Goal: Task Accomplishment & Management: Complete application form

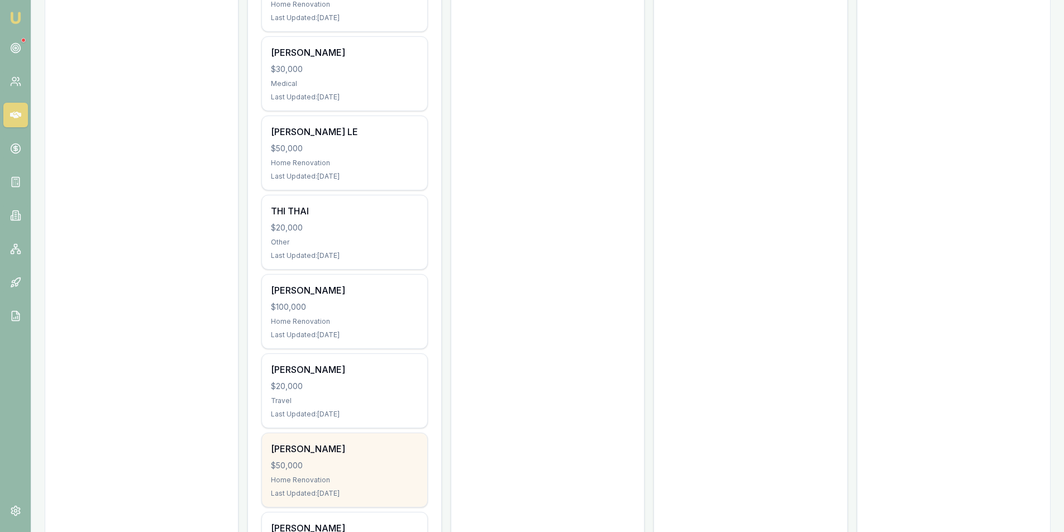
scroll to position [825, 0]
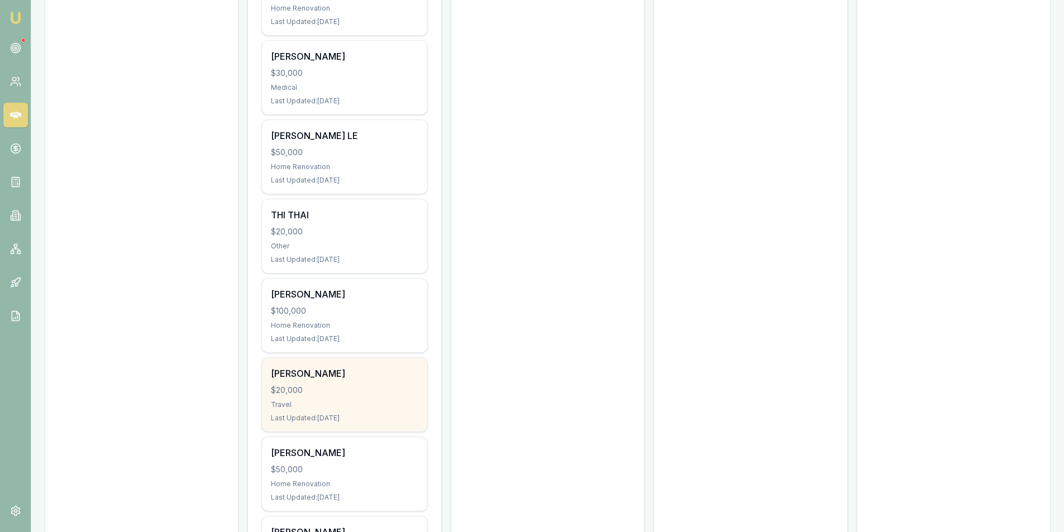
click at [324, 391] on div "$20,000" at bounding box center [344, 390] width 147 height 11
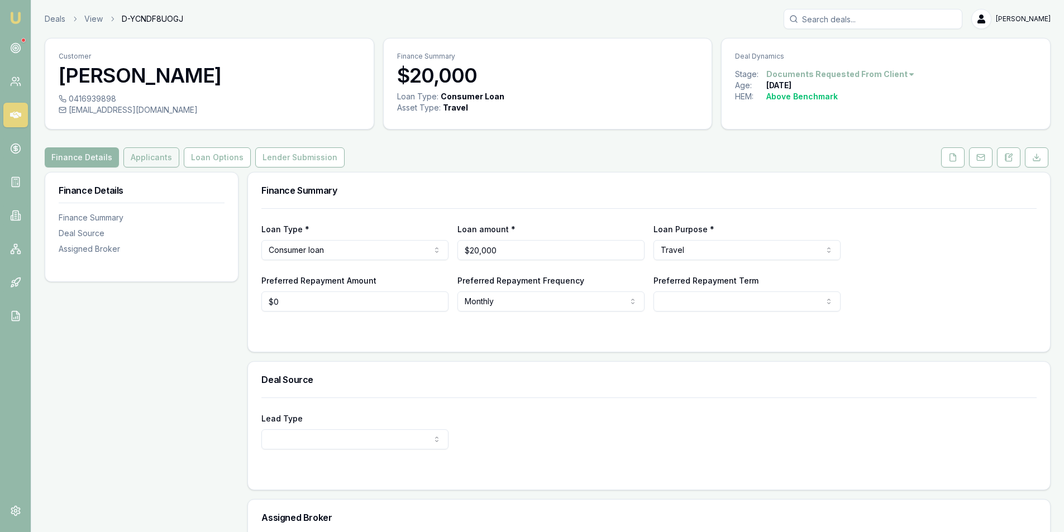
click at [141, 161] on button "Applicants" at bounding box center [151, 157] width 56 height 20
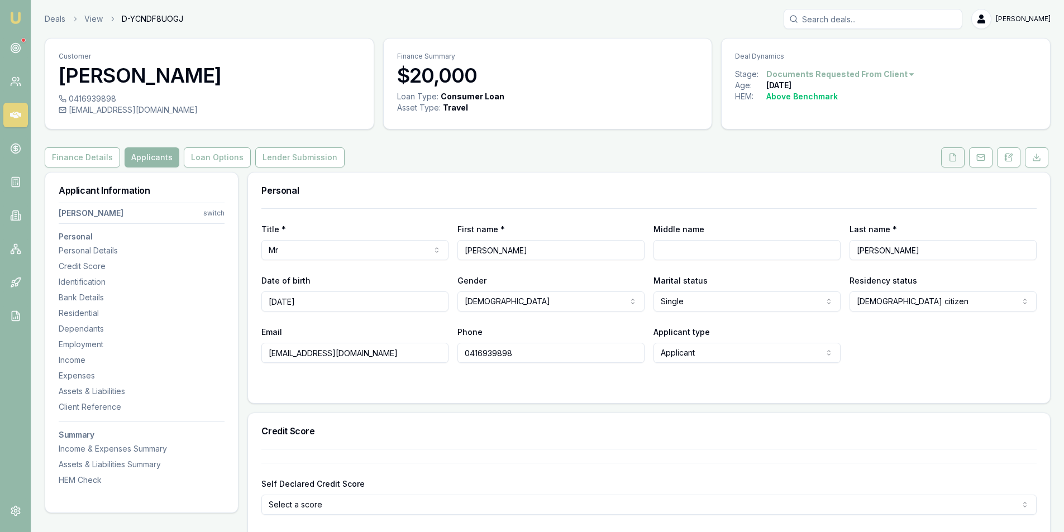
click at [946, 163] on button at bounding box center [952, 157] width 23 height 20
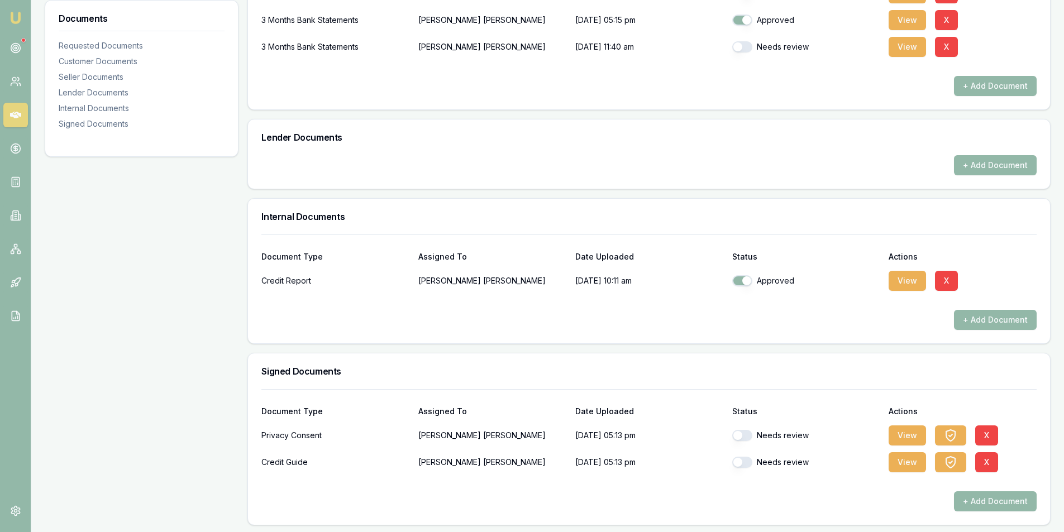
scroll to position [415, 0]
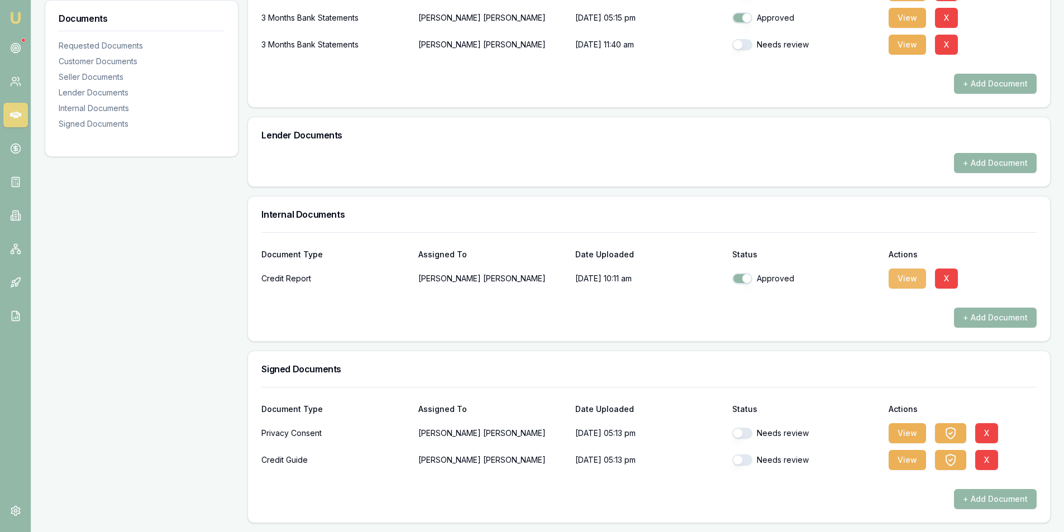
click at [906, 279] on button "View" at bounding box center [906, 279] width 37 height 20
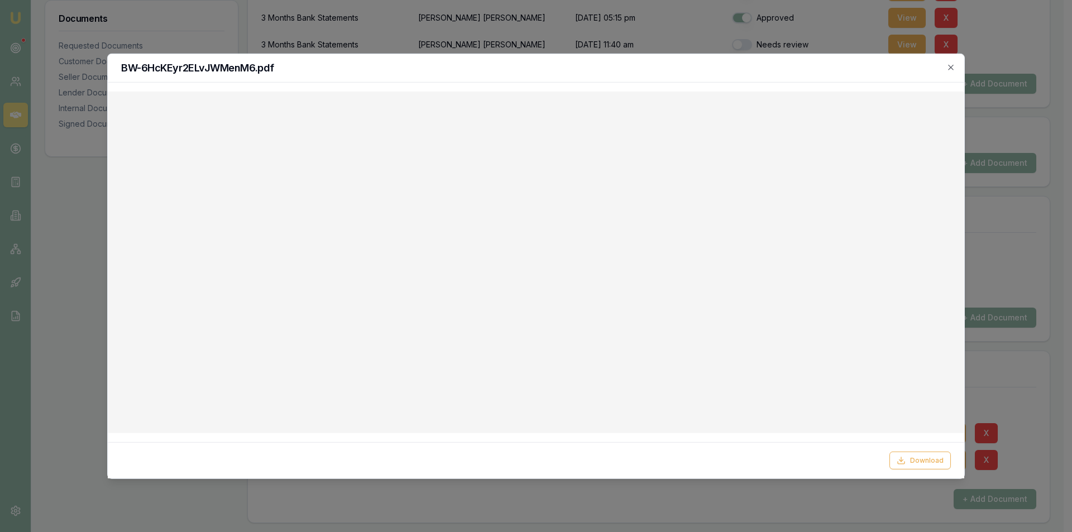
click at [960, 66] on div "BW-6HcKEyr2ELvJWMenM6.pdf" at bounding box center [536, 68] width 857 height 28
click at [950, 67] on icon "button" at bounding box center [950, 67] width 5 height 5
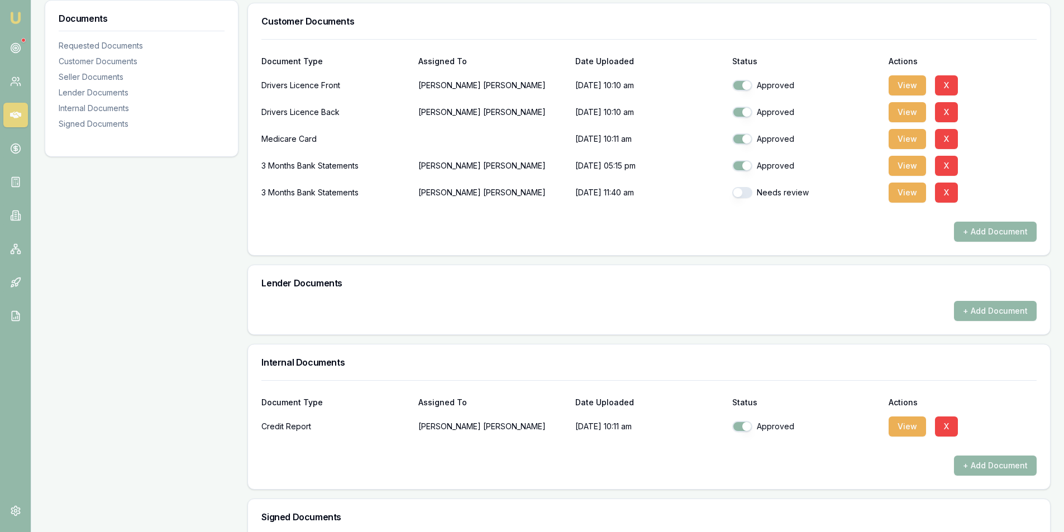
scroll to position [247, 0]
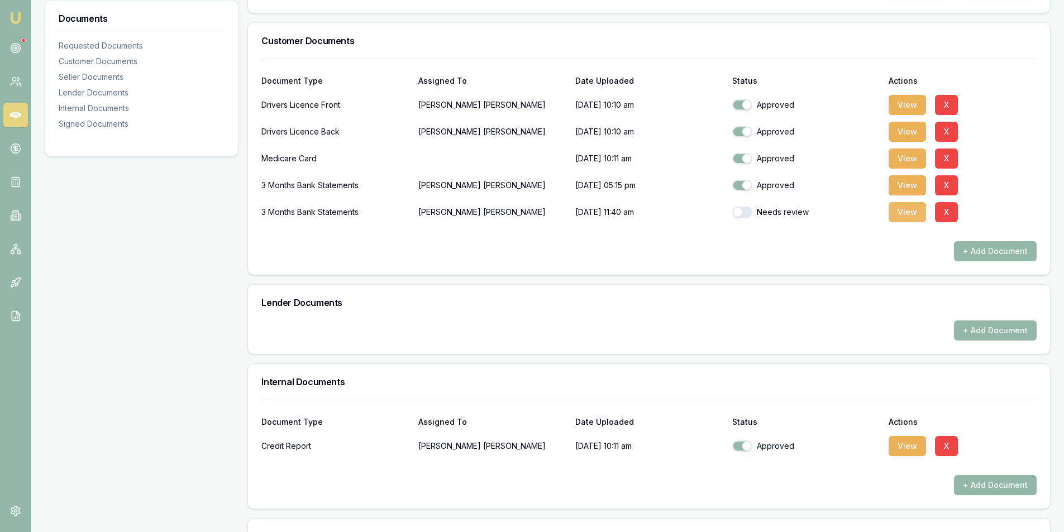
click at [910, 212] on button "View" at bounding box center [906, 212] width 37 height 20
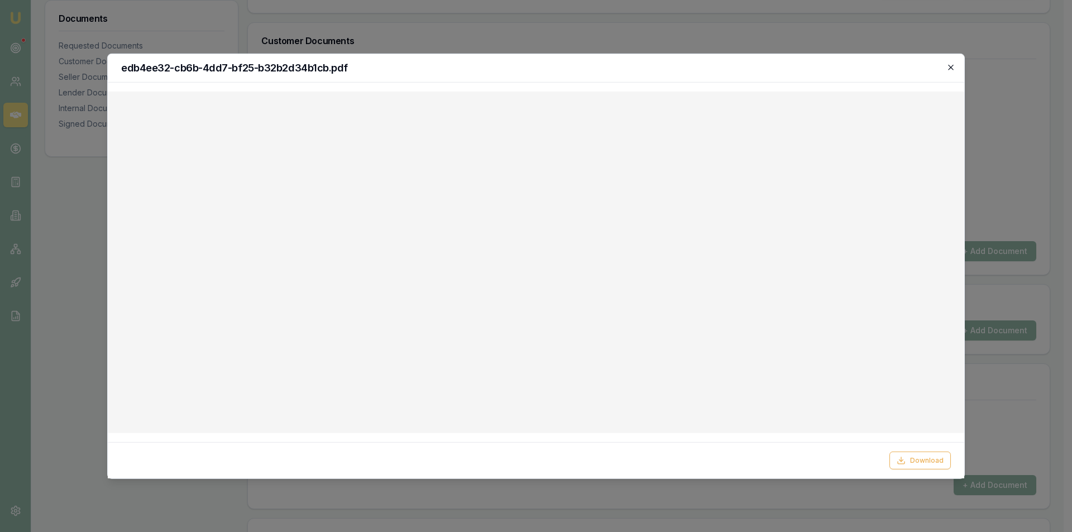
click at [950, 70] on icon "button" at bounding box center [950, 67] width 9 height 9
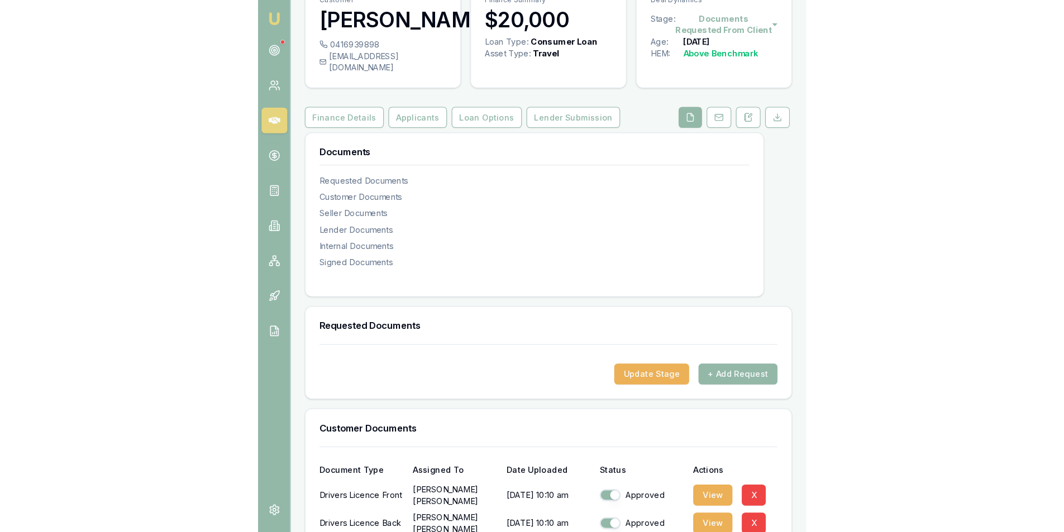
scroll to position [56, 0]
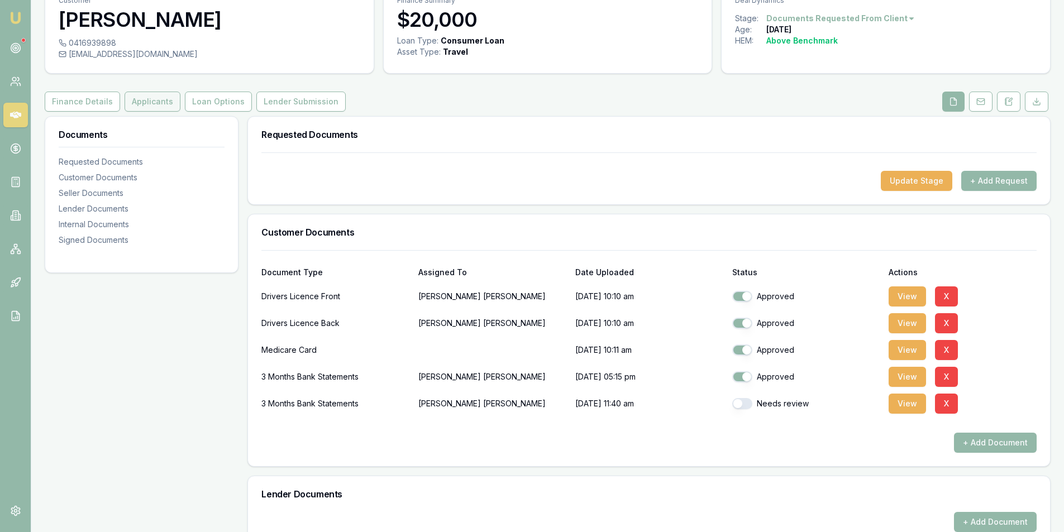
click at [150, 104] on button "Applicants" at bounding box center [153, 102] width 56 height 20
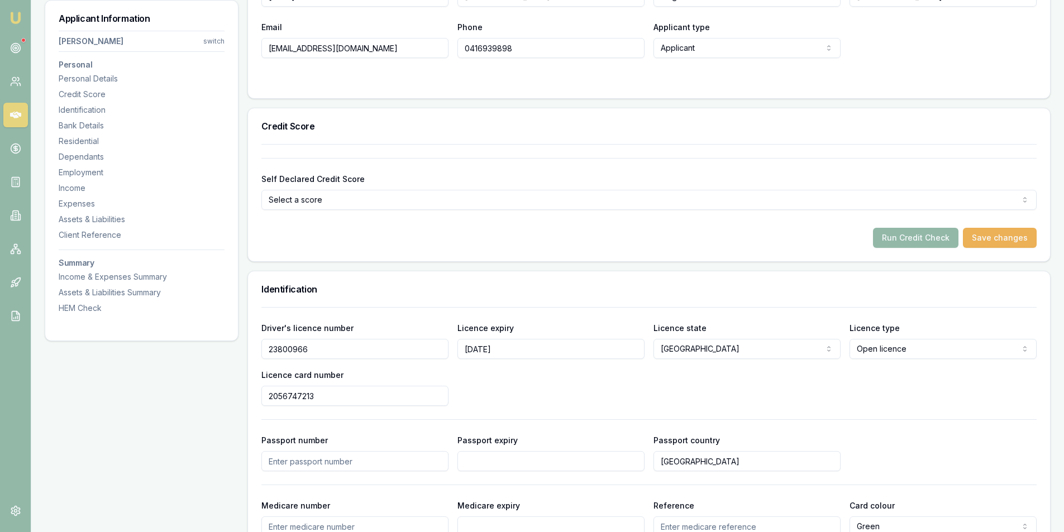
scroll to position [391, 0]
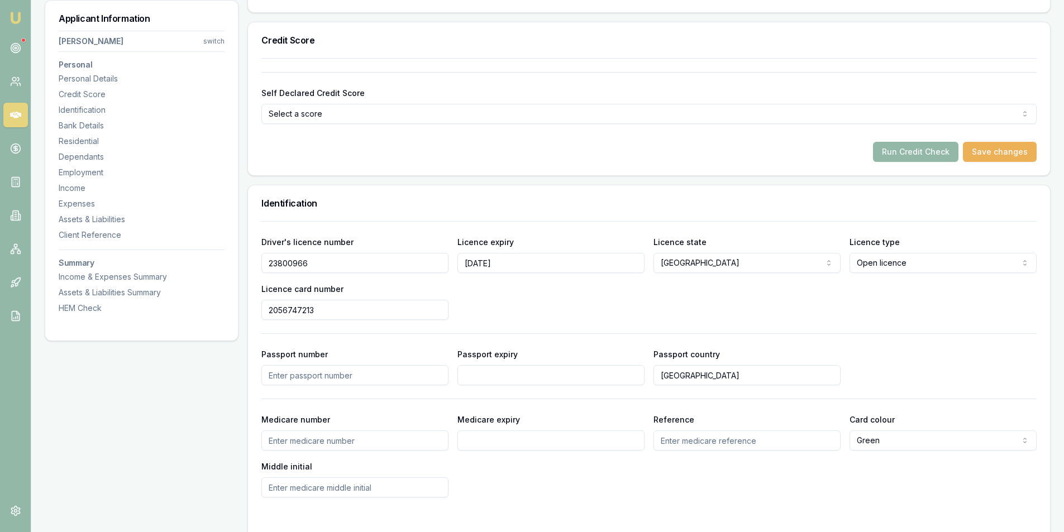
click at [285, 307] on input "2056747213" at bounding box center [354, 310] width 187 height 20
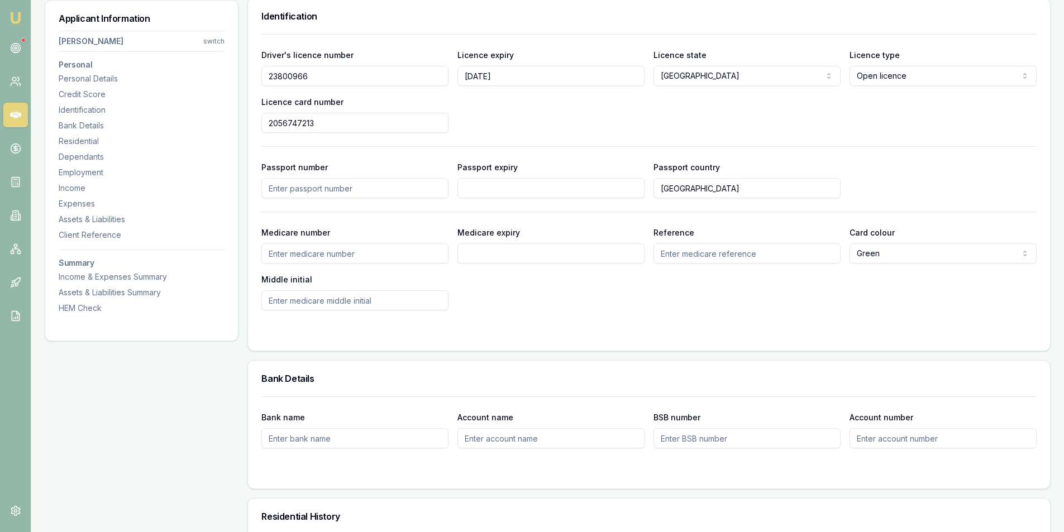
scroll to position [558, 0]
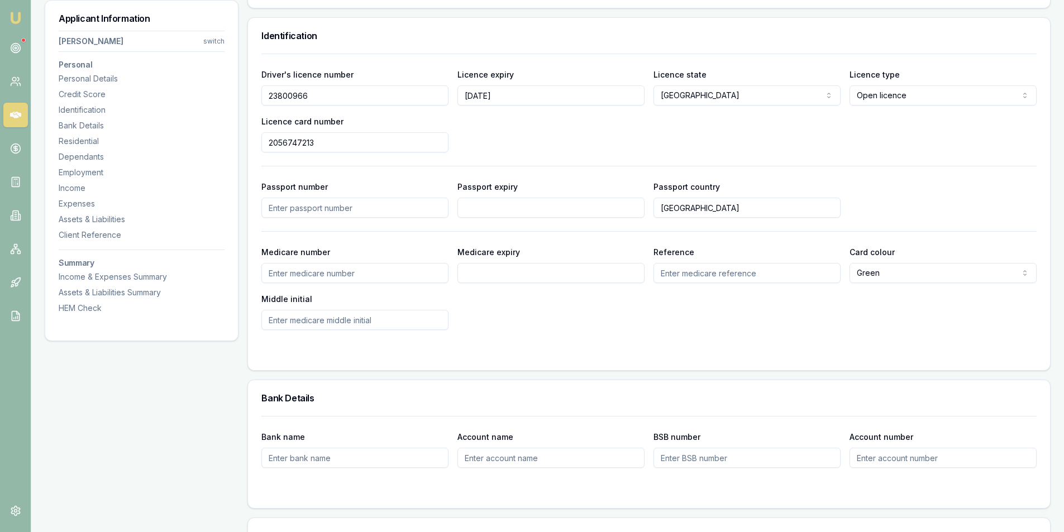
click at [288, 141] on input "2056747213" at bounding box center [354, 142] width 187 height 20
click at [288, 93] on input "23800966" at bounding box center [354, 95] width 187 height 20
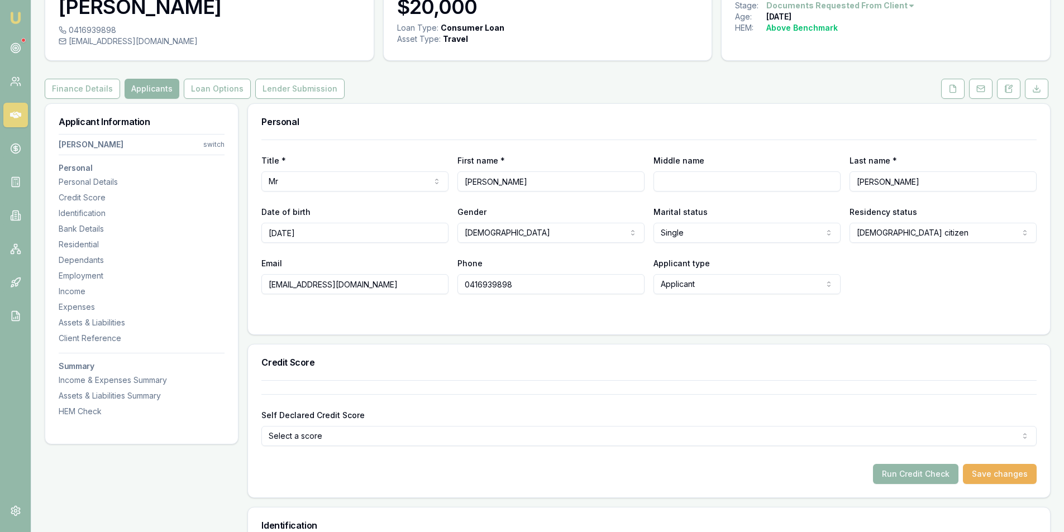
scroll to position [0, 0]
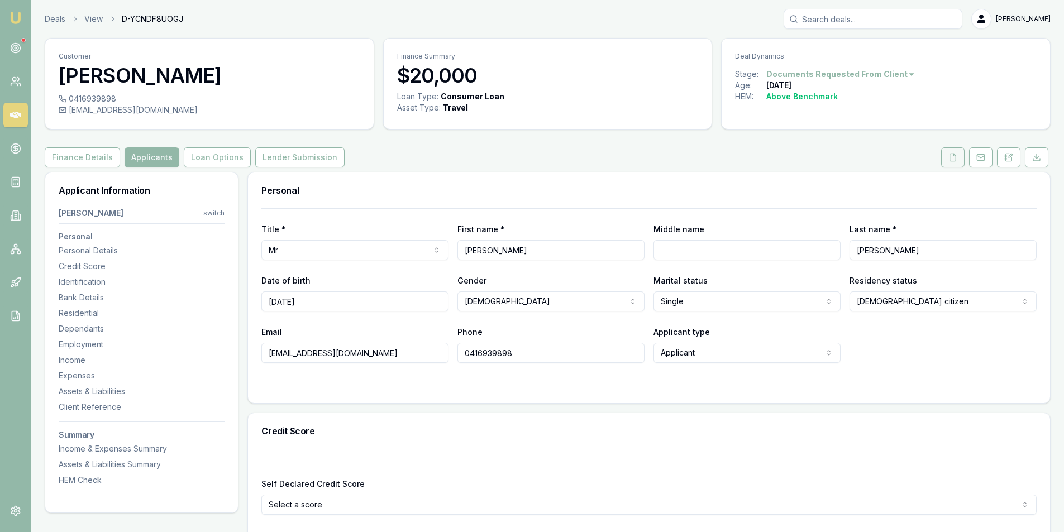
click at [958, 160] on button at bounding box center [952, 157] width 23 height 20
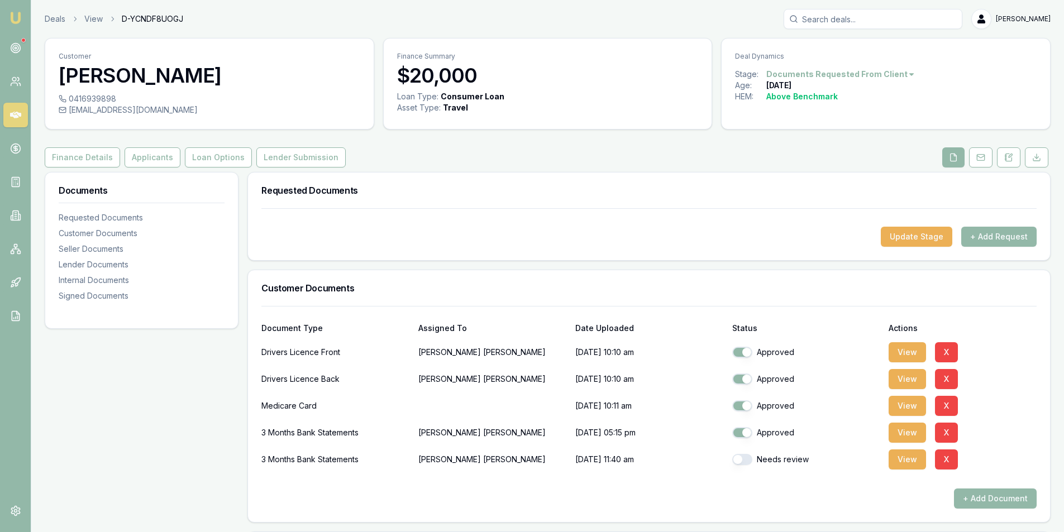
scroll to position [112, 0]
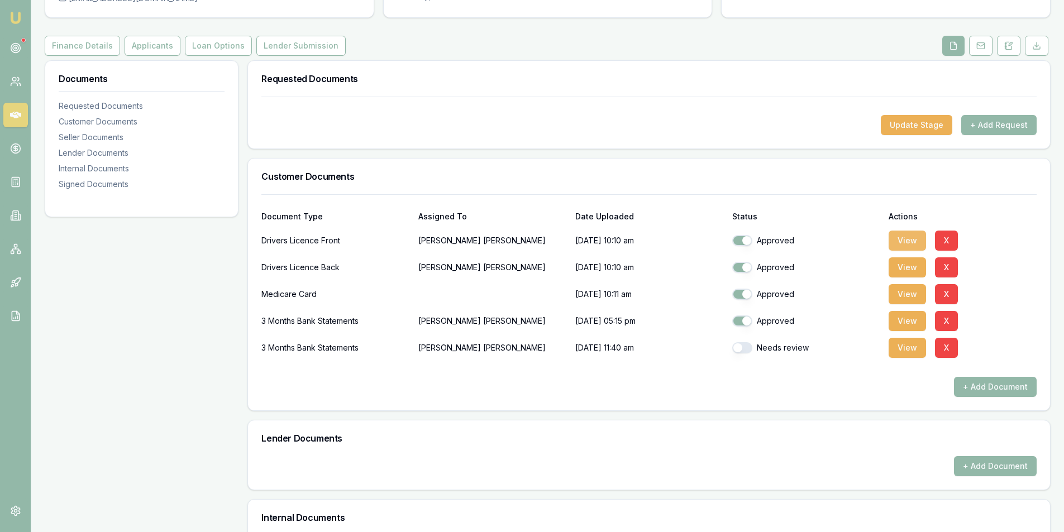
click at [910, 238] on button "View" at bounding box center [906, 241] width 37 height 20
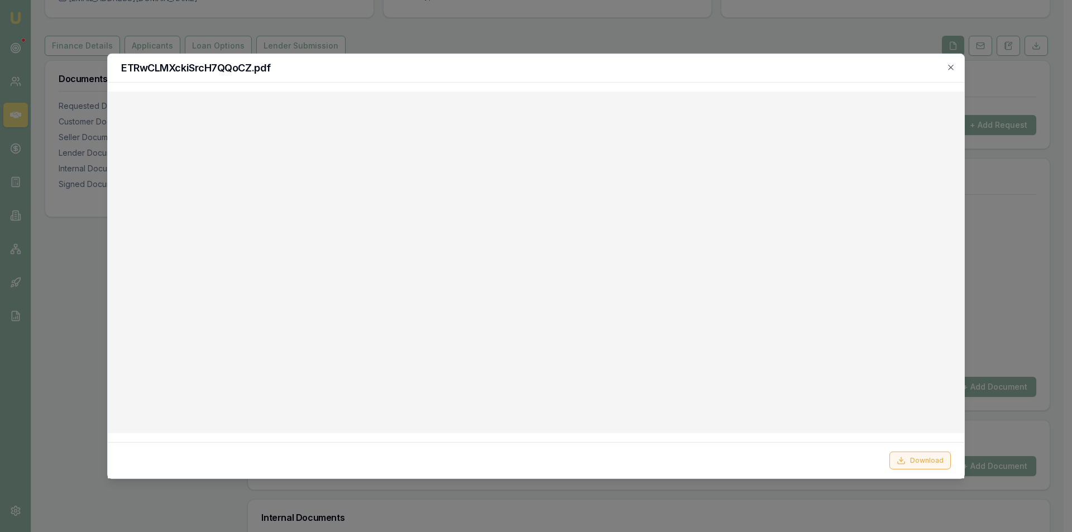
click at [917, 462] on button "Download" at bounding box center [920, 461] width 61 height 18
click at [955, 64] on icon "button" at bounding box center [950, 67] width 9 height 9
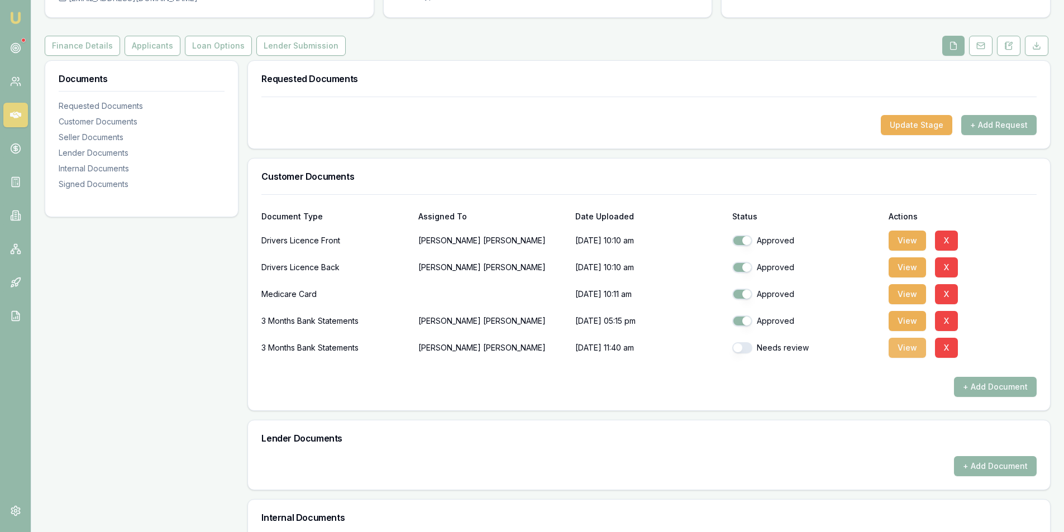
click at [907, 348] on button "View" at bounding box center [906, 348] width 37 height 20
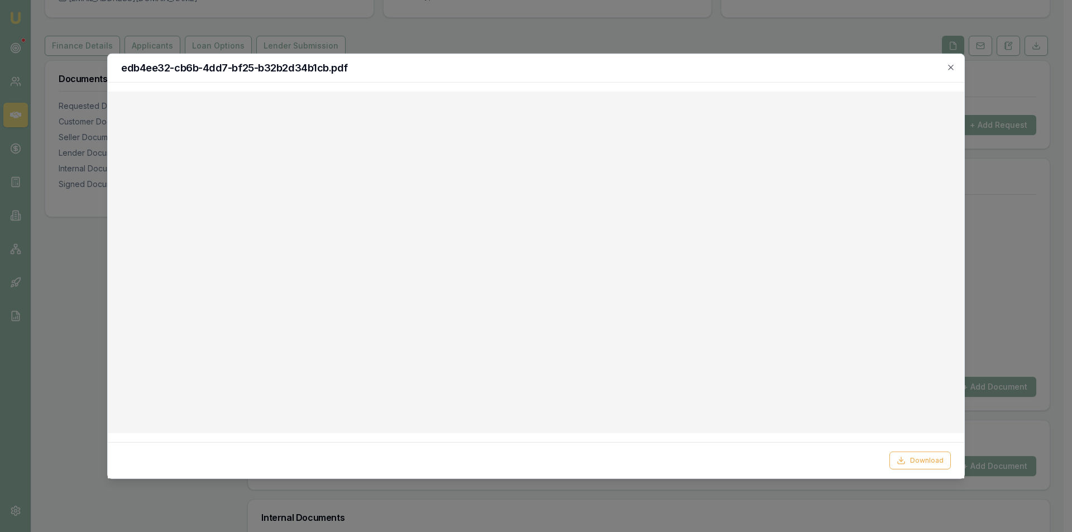
drag, startPoint x: 948, startPoint y: 65, endPoint x: 930, endPoint y: 73, distance: 19.7
click at [948, 65] on icon "button" at bounding box center [950, 67] width 9 height 9
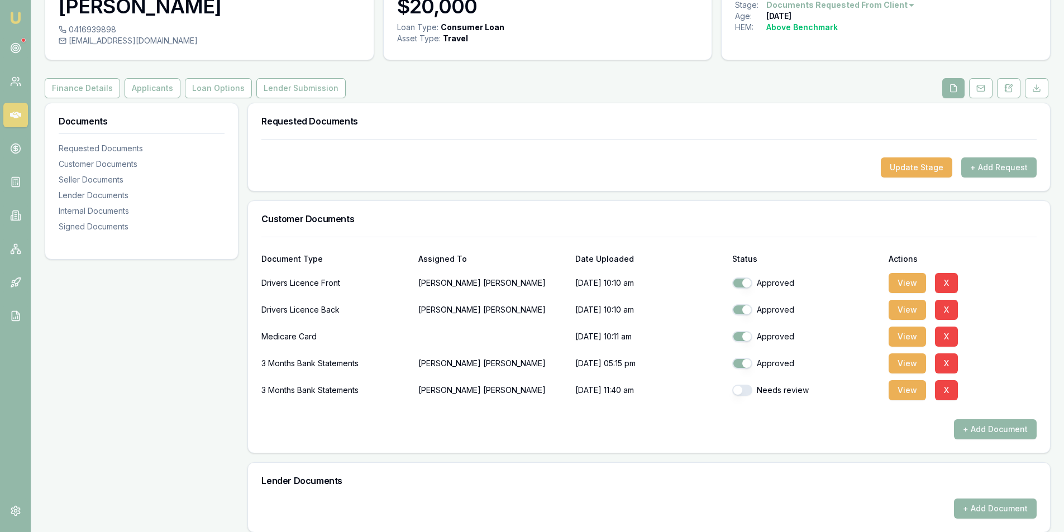
scroll to position [0, 0]
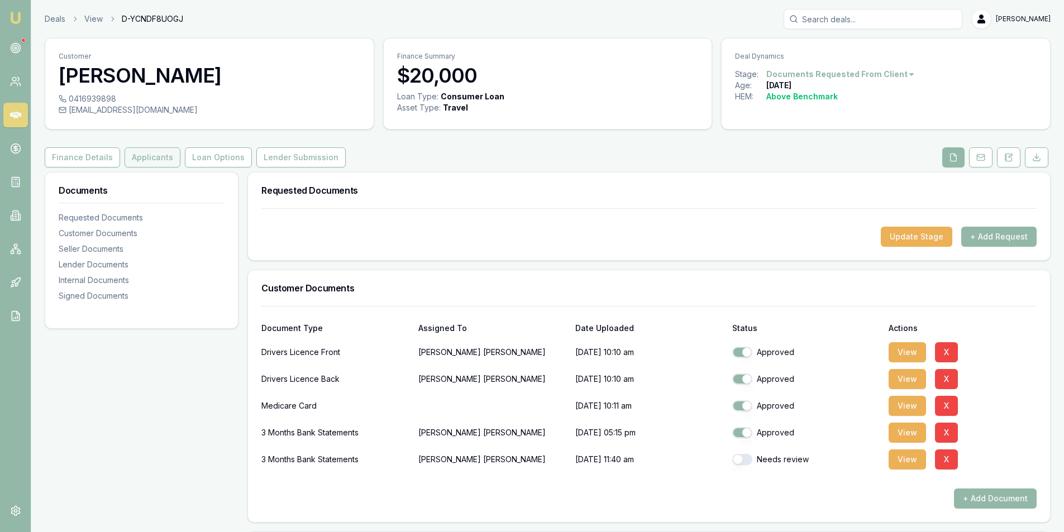
click at [145, 164] on button "Applicants" at bounding box center [153, 157] width 56 height 20
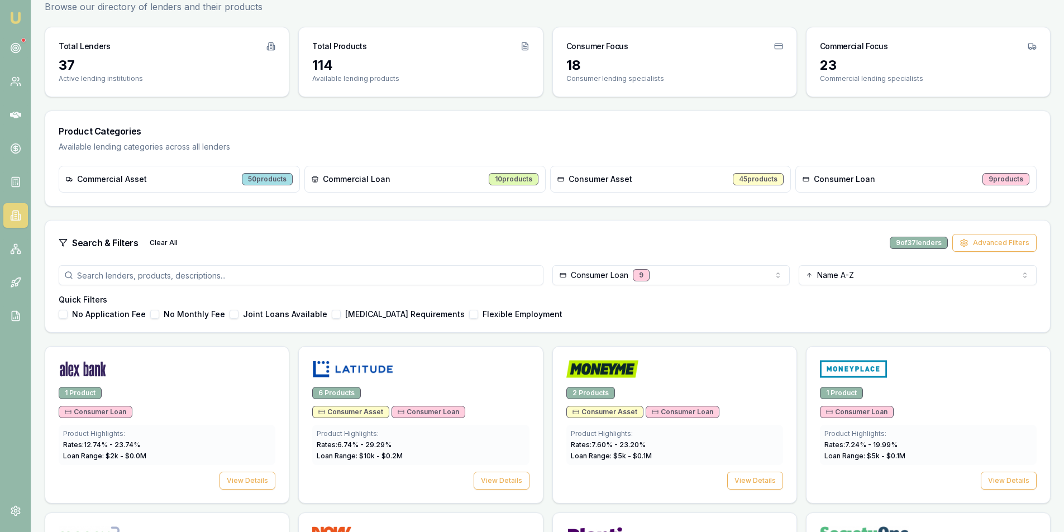
scroll to position [56, 0]
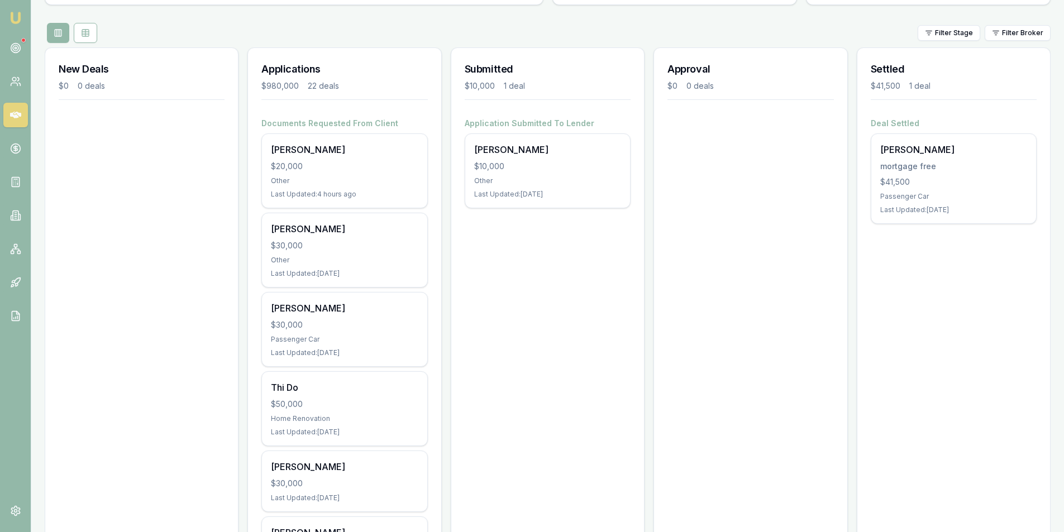
scroll to position [112, 0]
click at [360, 164] on div "$20,000" at bounding box center [344, 165] width 147 height 11
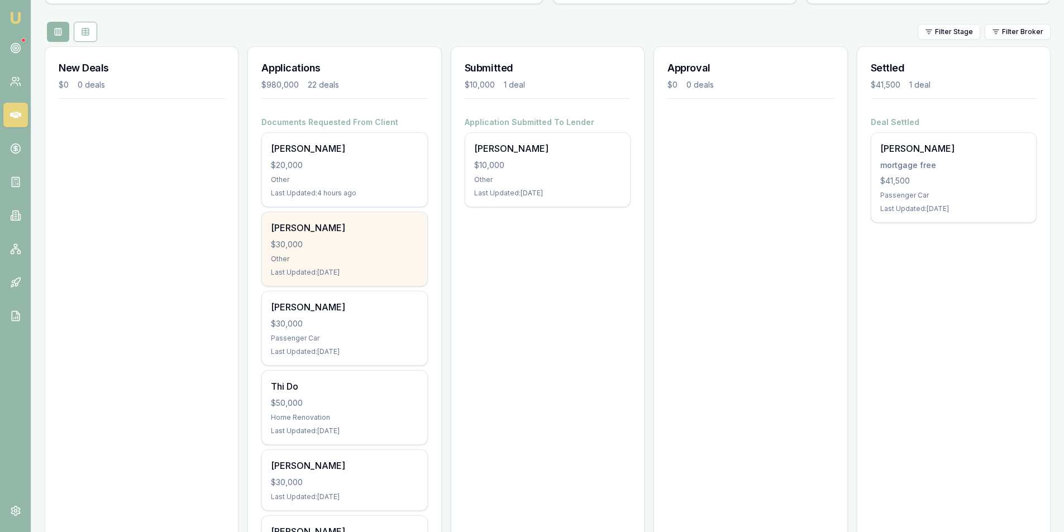
click at [364, 240] on div "$30,000" at bounding box center [344, 244] width 147 height 11
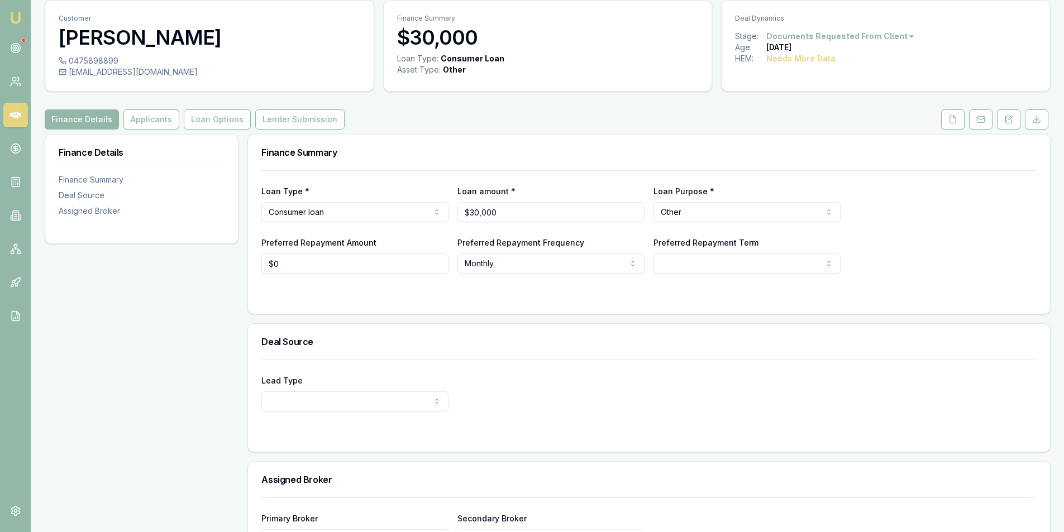
scroll to position [116, 0]
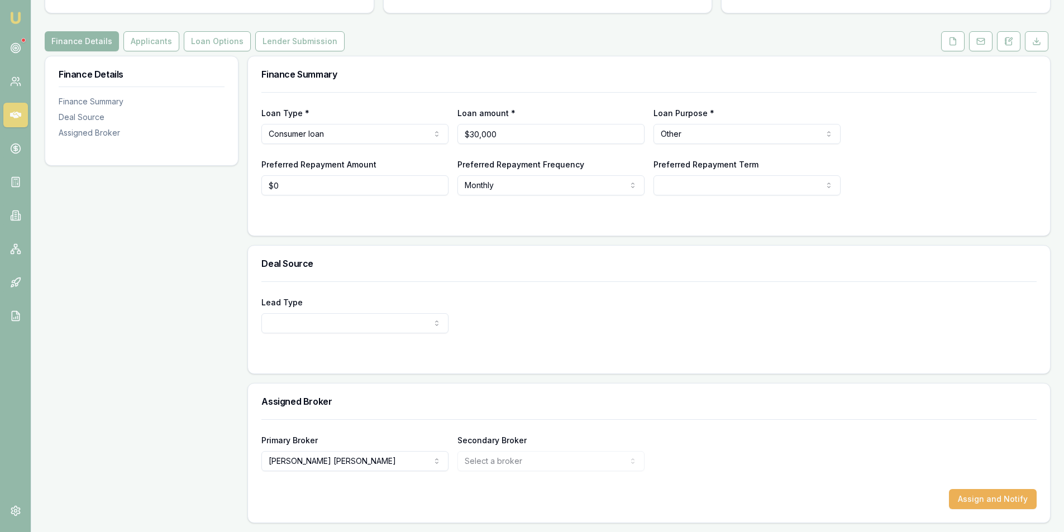
click at [193, 304] on div "Finance Details Finance Summary Deal Source Assigned Broker" at bounding box center [142, 289] width 194 height 467
click at [136, 45] on button "Applicants" at bounding box center [151, 41] width 56 height 20
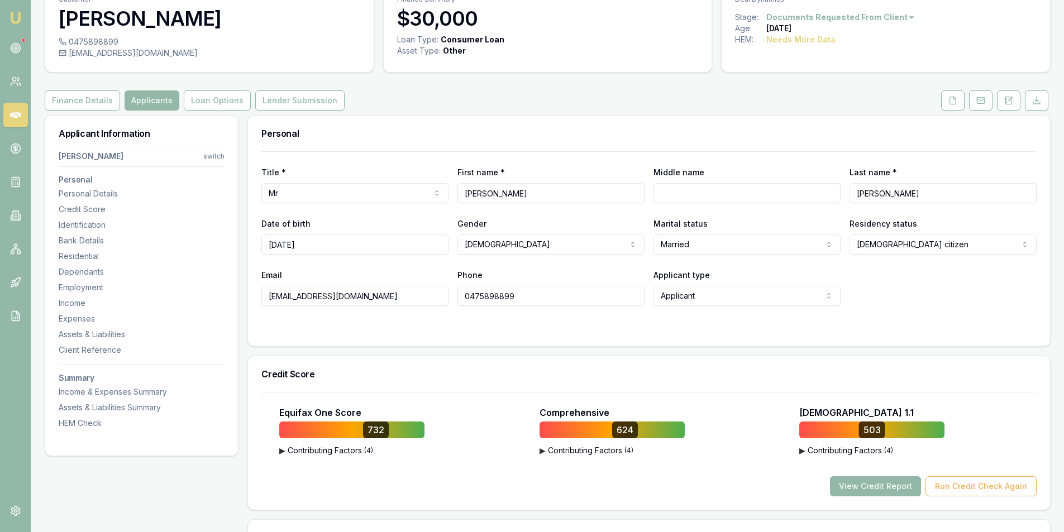
scroll to position [56, 0]
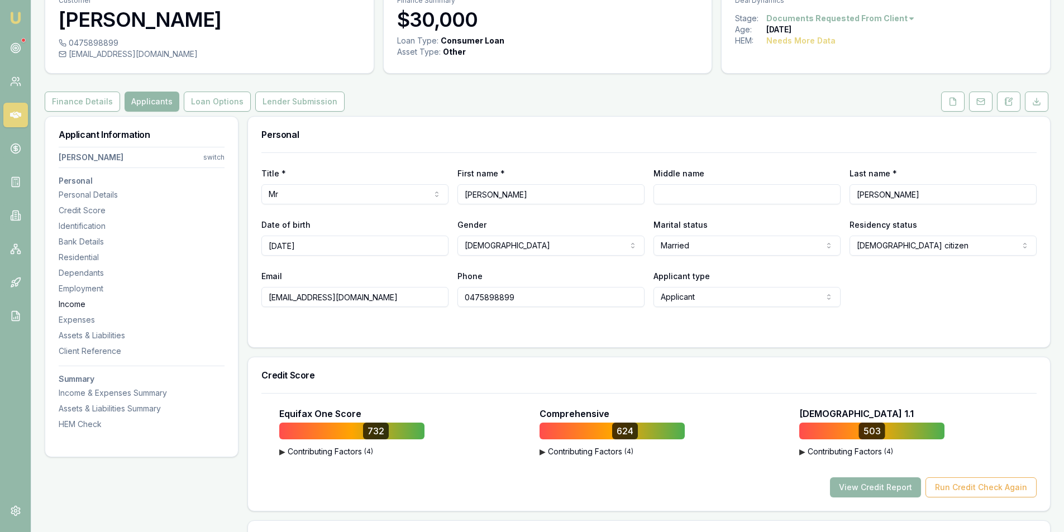
drag, startPoint x: 379, startPoint y: 299, endPoint x: 218, endPoint y: 299, distance: 160.3
click at [955, 104] on icon at bounding box center [953, 101] width 6 height 7
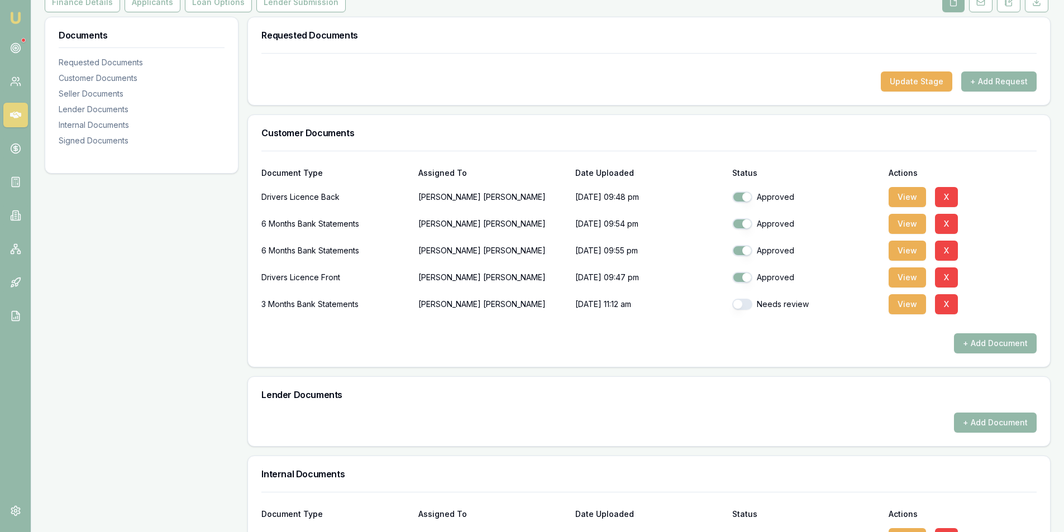
scroll to position [168, 0]
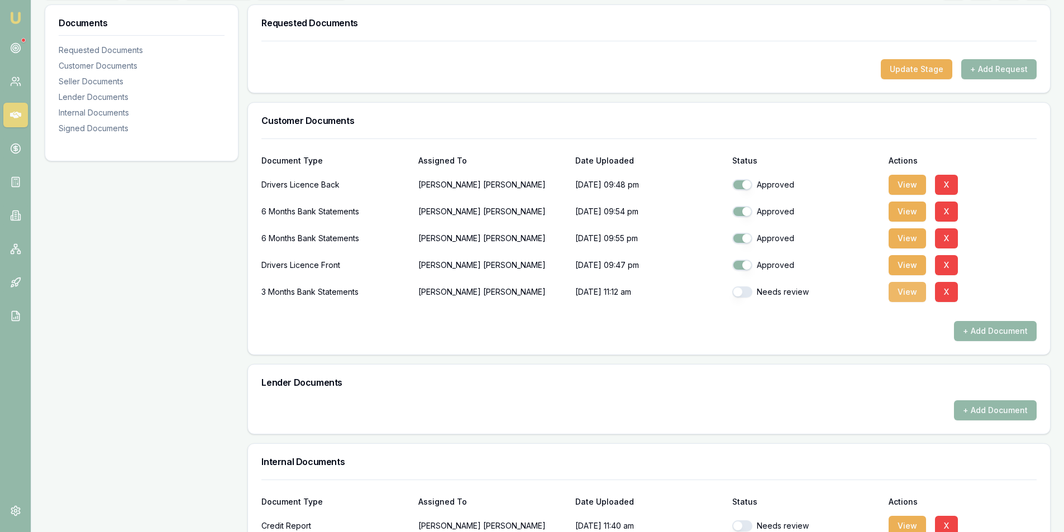
click at [901, 295] on button "View" at bounding box center [906, 292] width 37 height 20
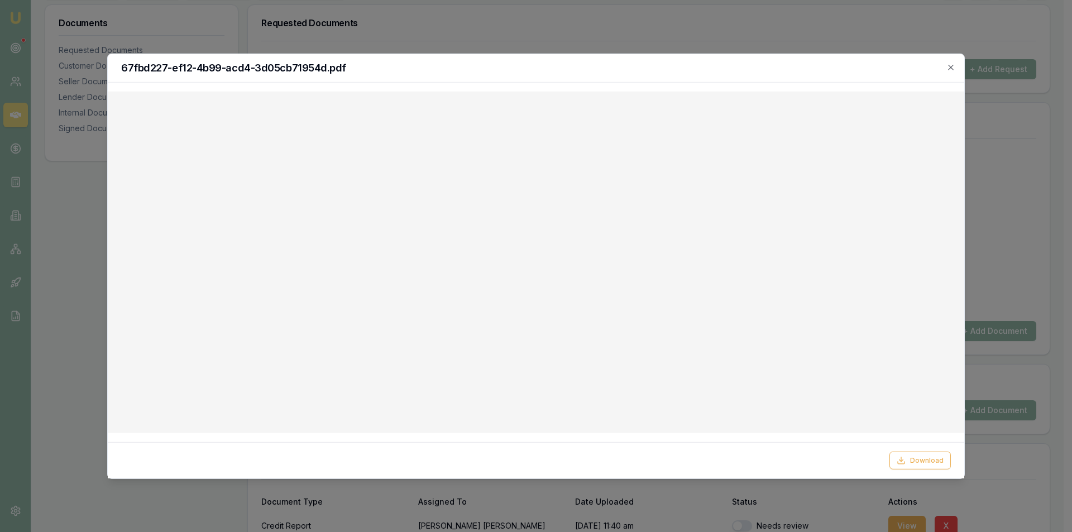
click at [952, 67] on icon "button" at bounding box center [950, 67] width 9 height 9
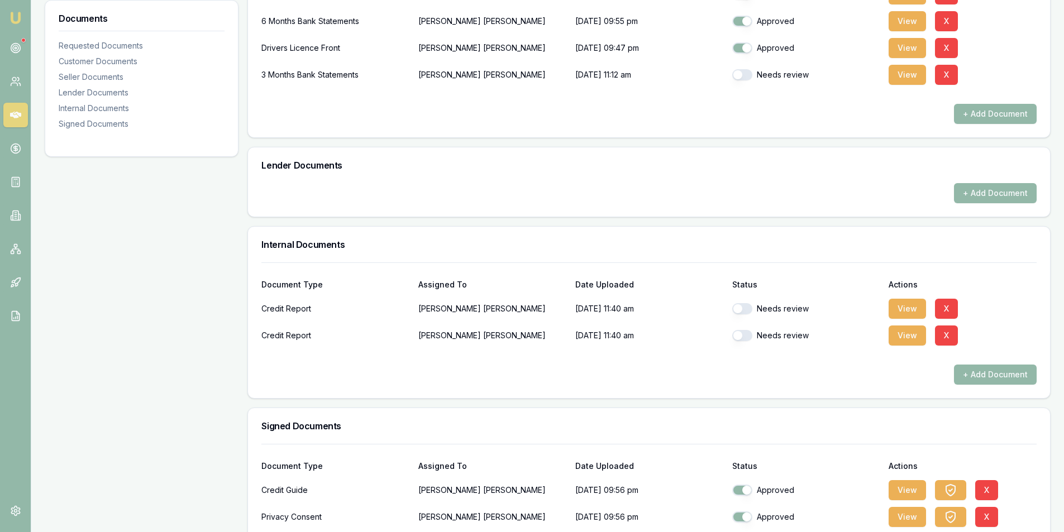
scroll to position [442, 0]
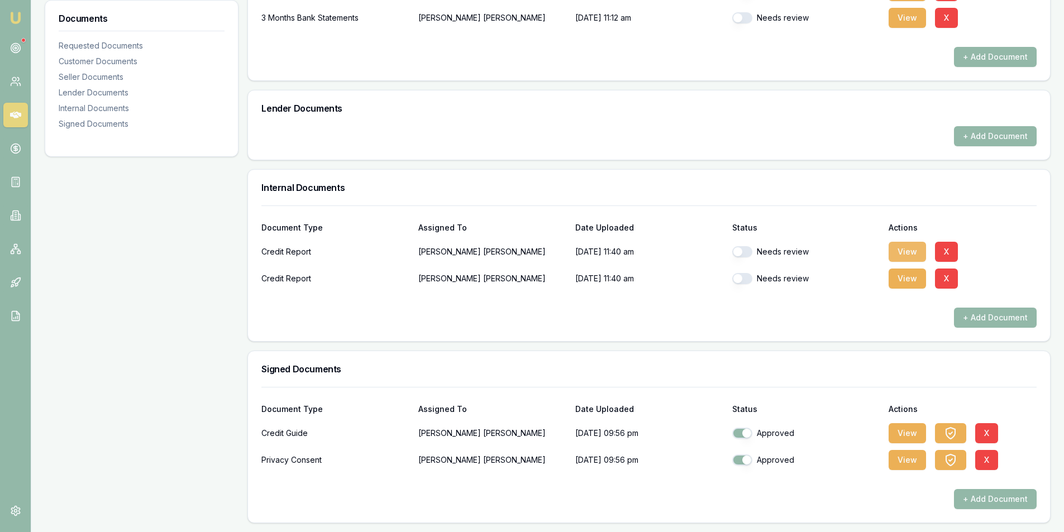
click at [908, 247] on button "View" at bounding box center [906, 252] width 37 height 20
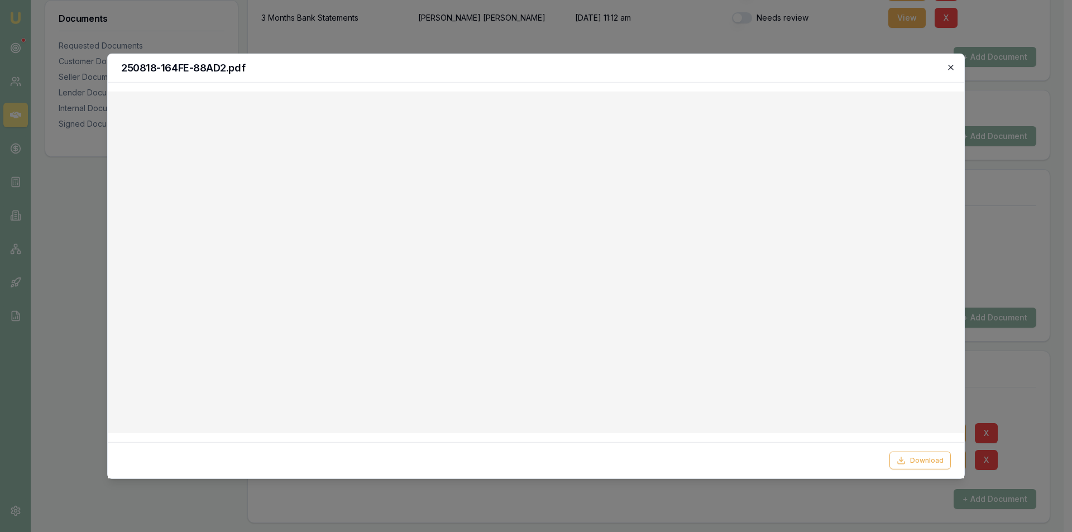
click at [954, 67] on icon "button" at bounding box center [950, 67] width 9 height 9
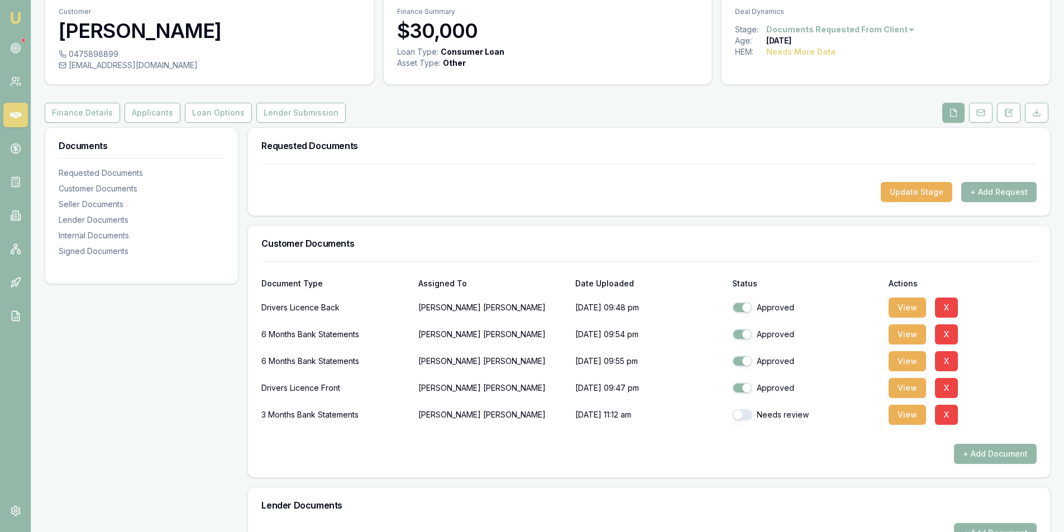
scroll to position [0, 0]
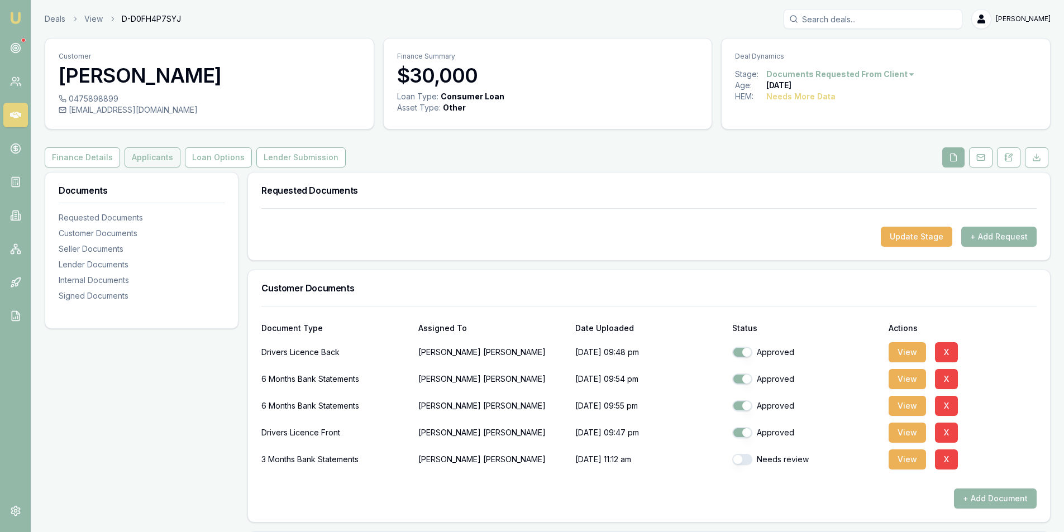
click at [156, 157] on button "Applicants" at bounding box center [153, 157] width 56 height 20
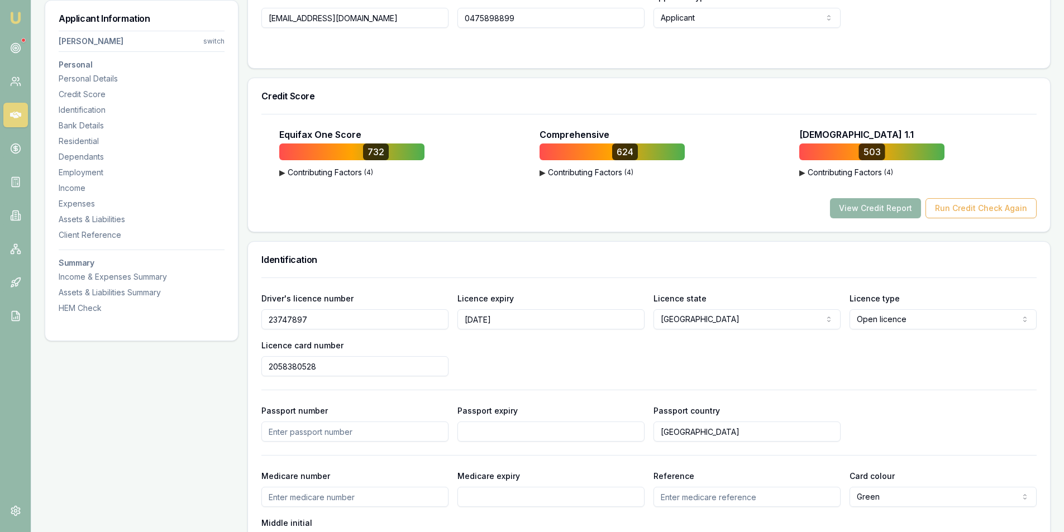
scroll to position [503, 0]
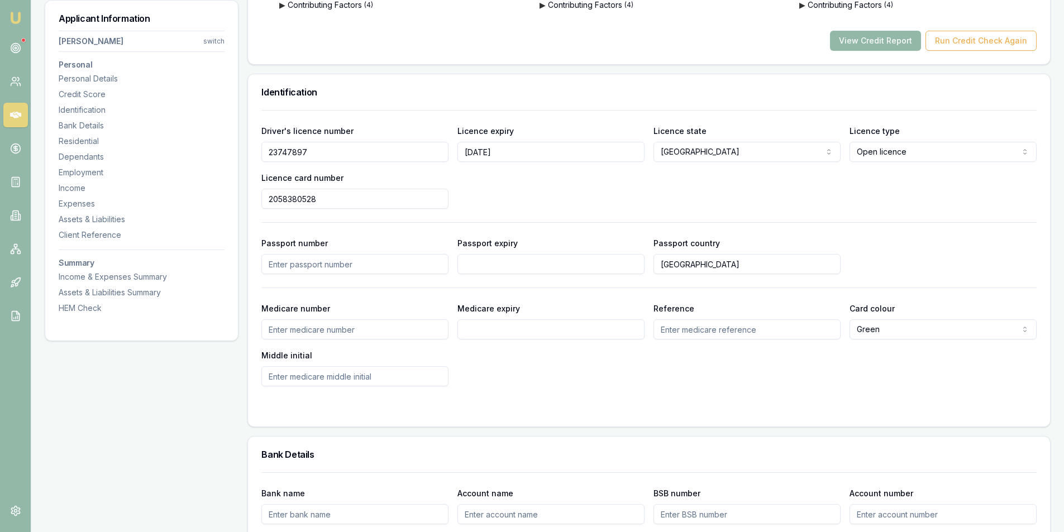
click at [285, 152] on input "23747897" at bounding box center [354, 152] width 187 height 20
click at [281, 195] on input "2058380528" at bounding box center [354, 199] width 187 height 20
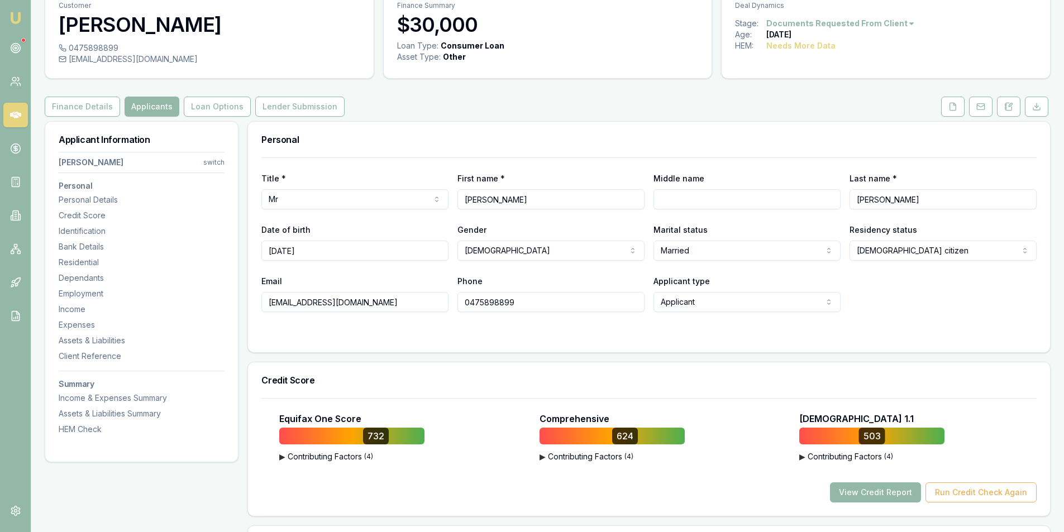
scroll to position [0, 0]
